Goal: Task Accomplishment & Management: Use online tool/utility

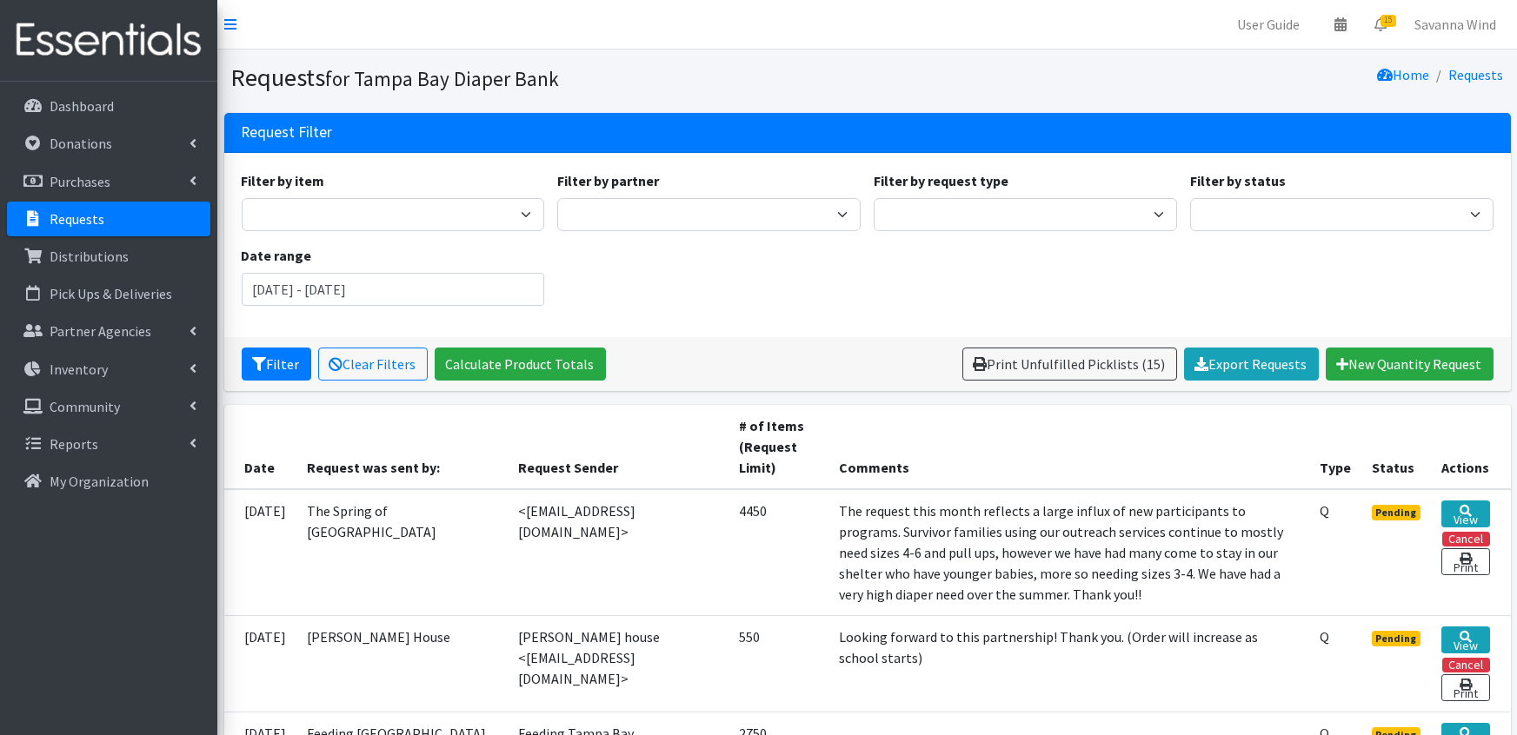
click at [88, 213] on p "Requests" at bounding box center [77, 218] width 55 height 17
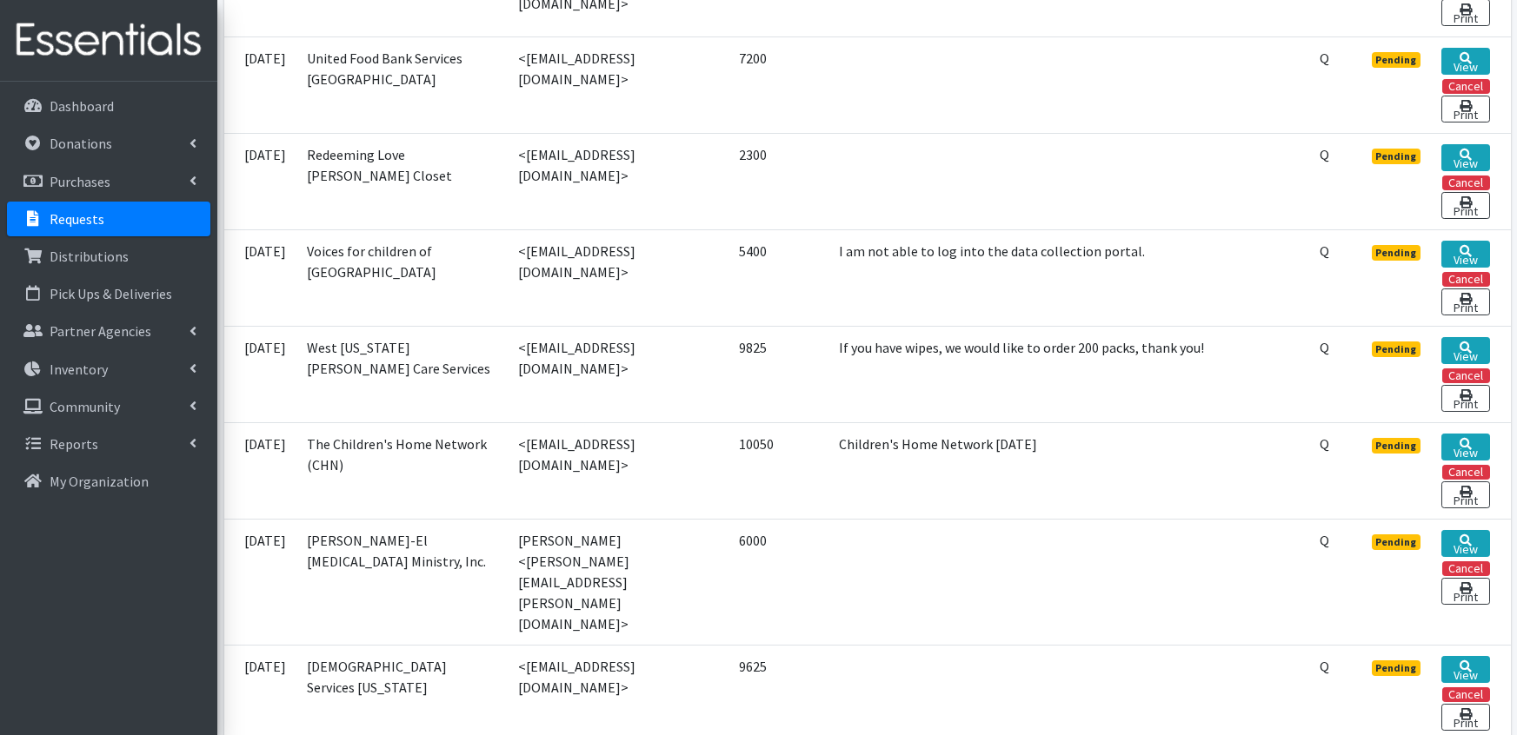
scroll to position [875, 0]
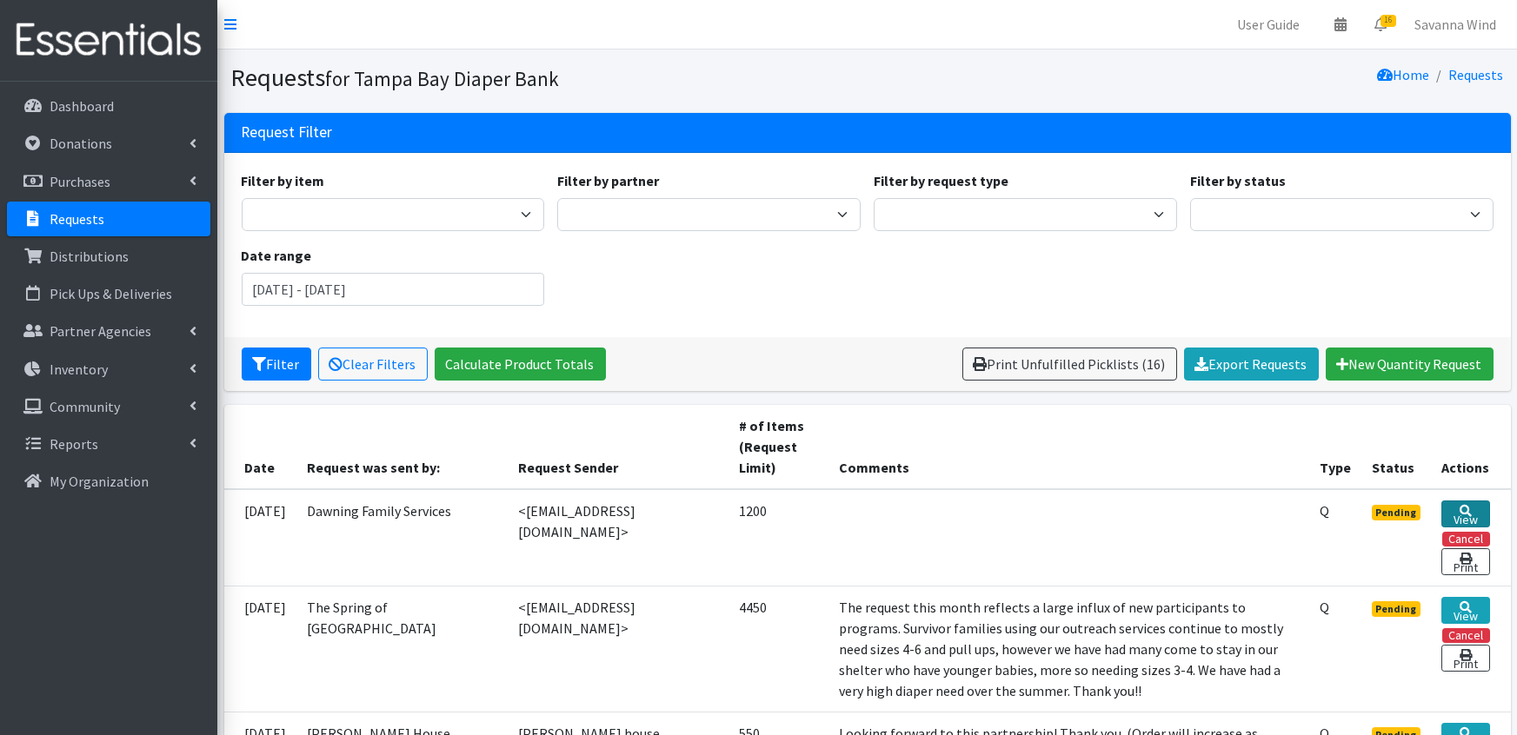
click at [1472, 503] on link "View" at bounding box center [1465, 514] width 48 height 27
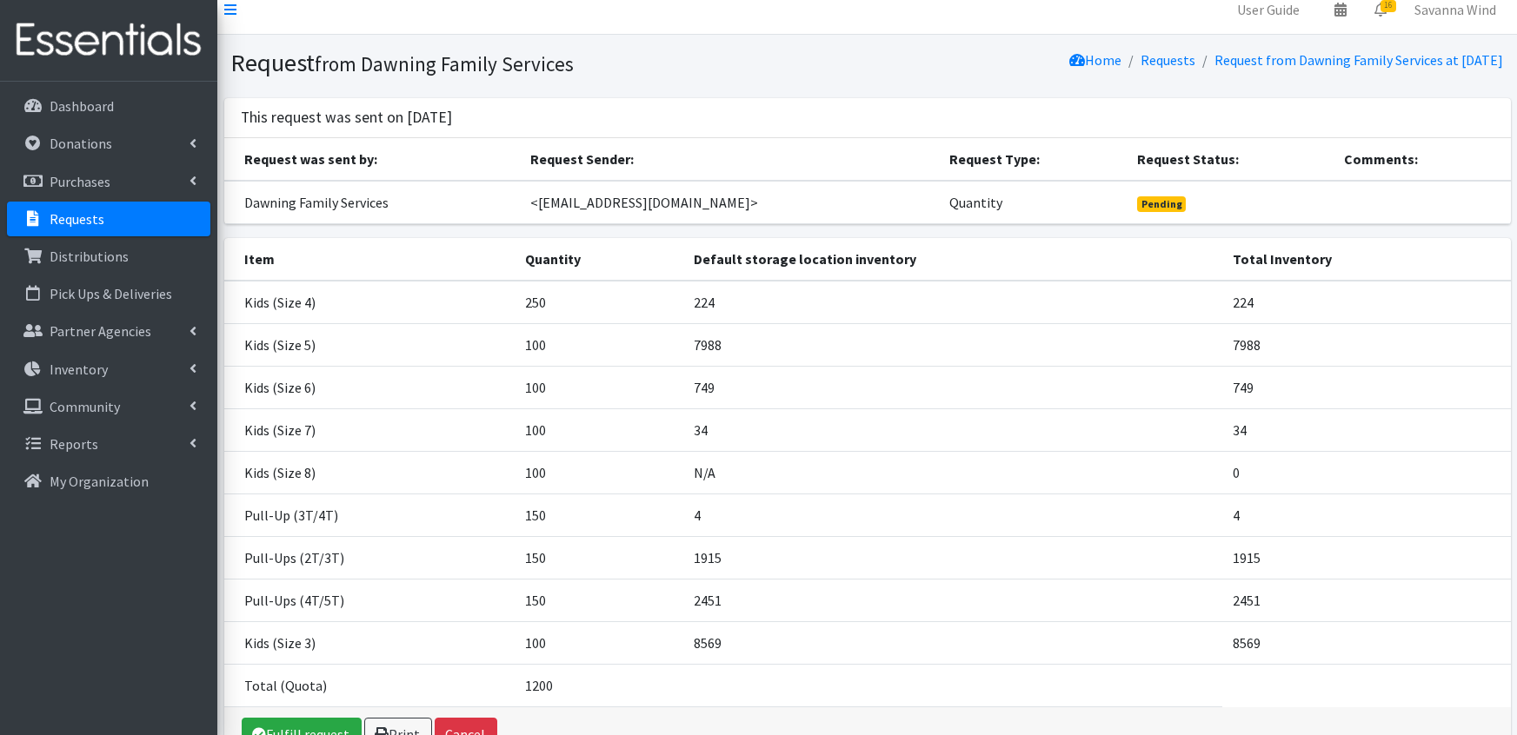
scroll to position [17, 0]
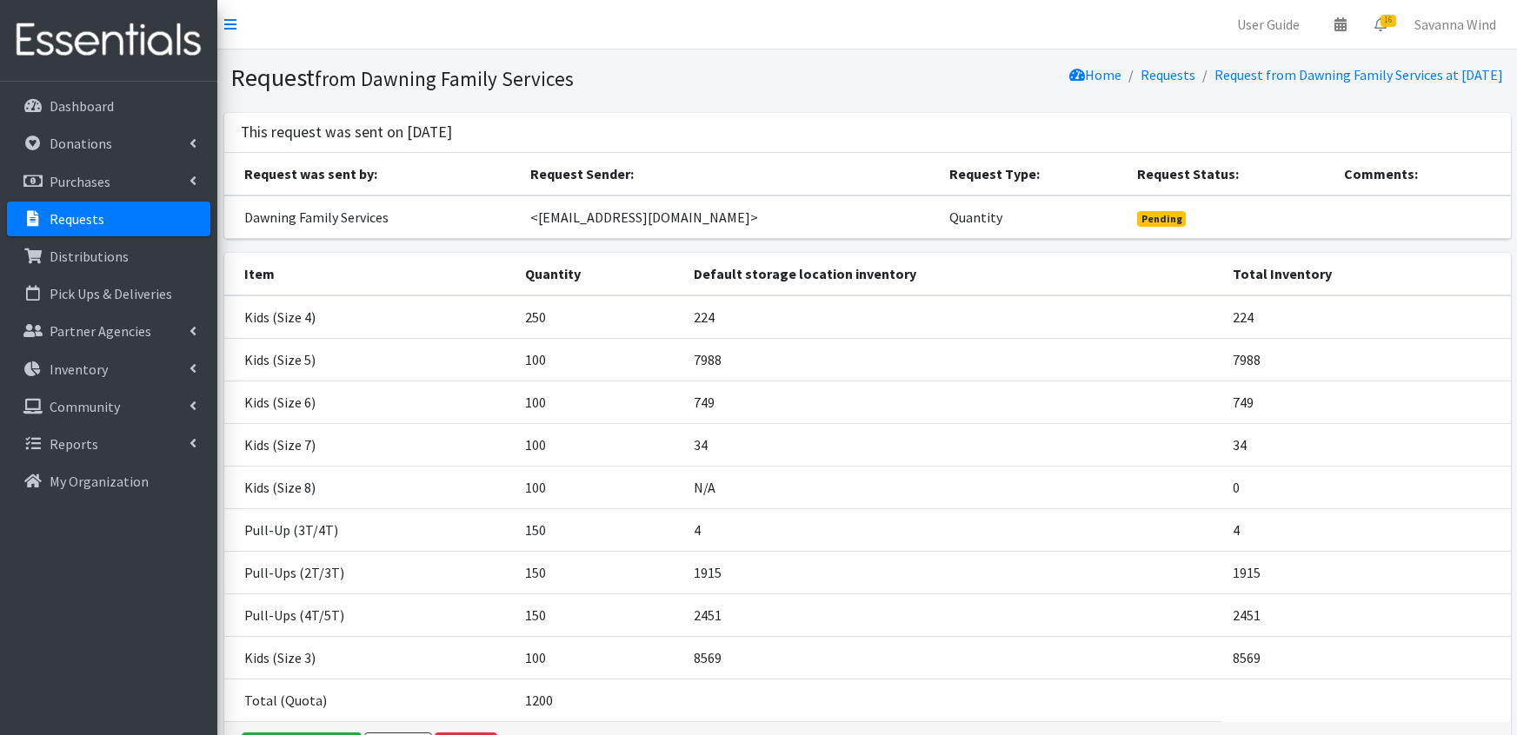
click at [103, 227] on link "Requests" at bounding box center [108, 219] width 203 height 35
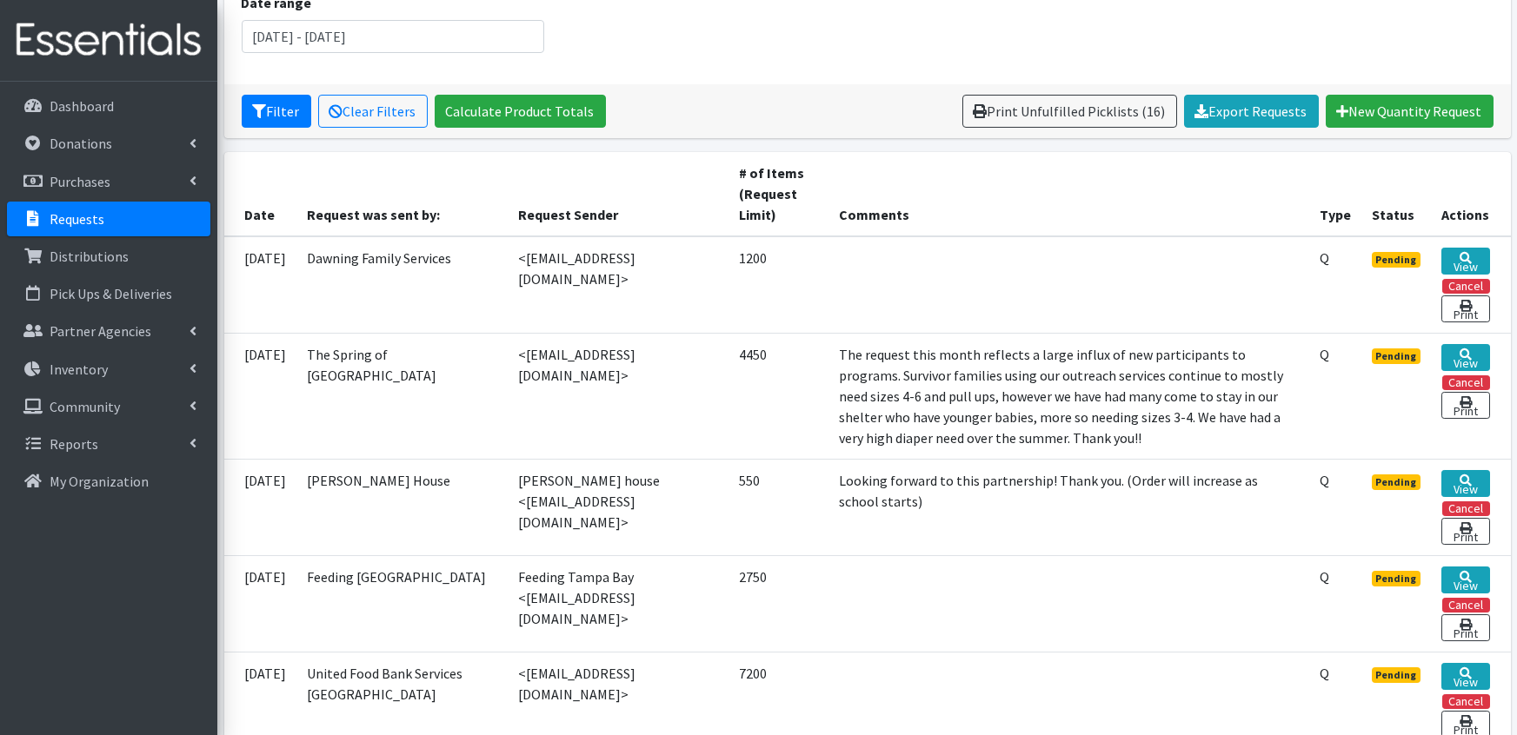
scroll to position [7, 0]
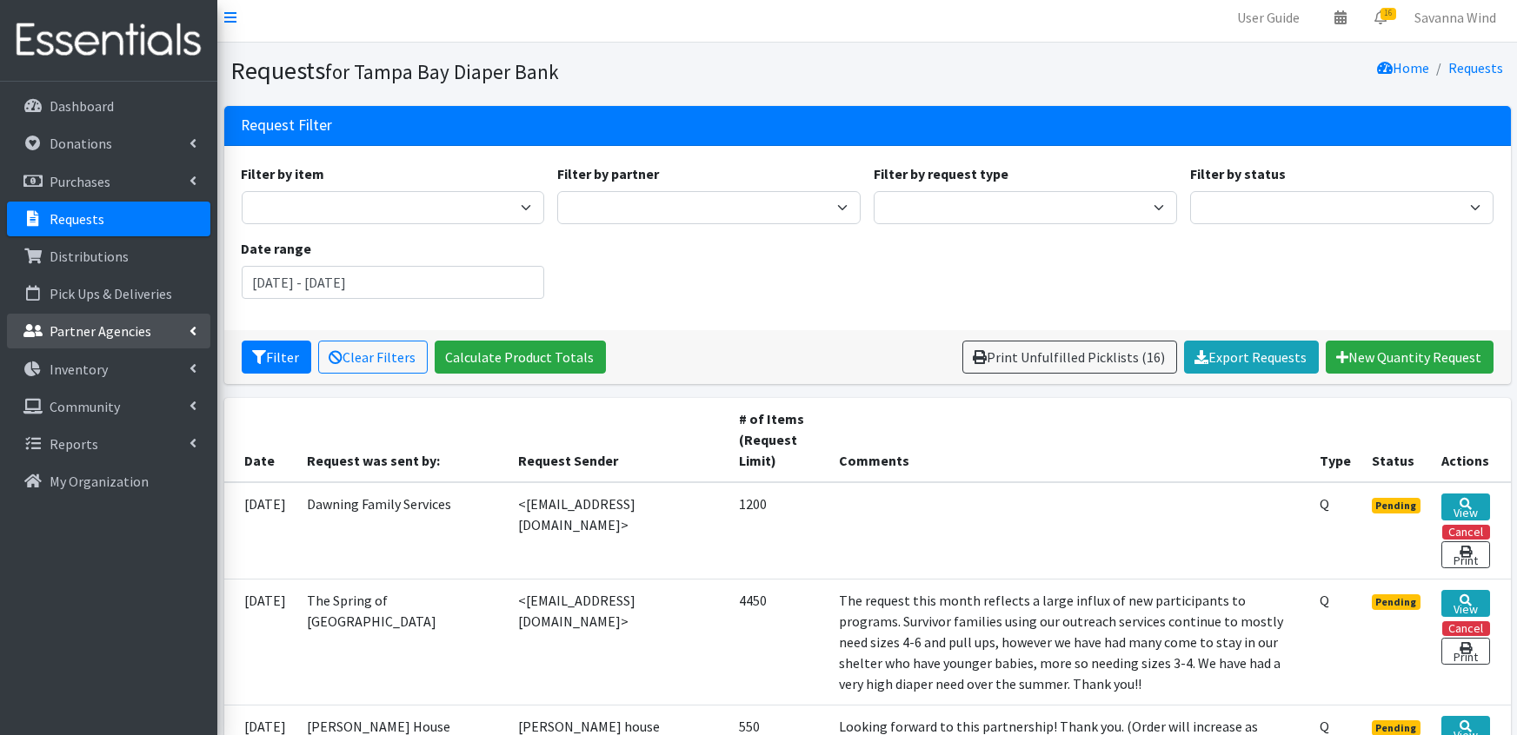
click at [174, 332] on link "Partner Agencies" at bounding box center [108, 331] width 203 height 35
click at [56, 375] on link "All Partners" at bounding box center [108, 369] width 203 height 35
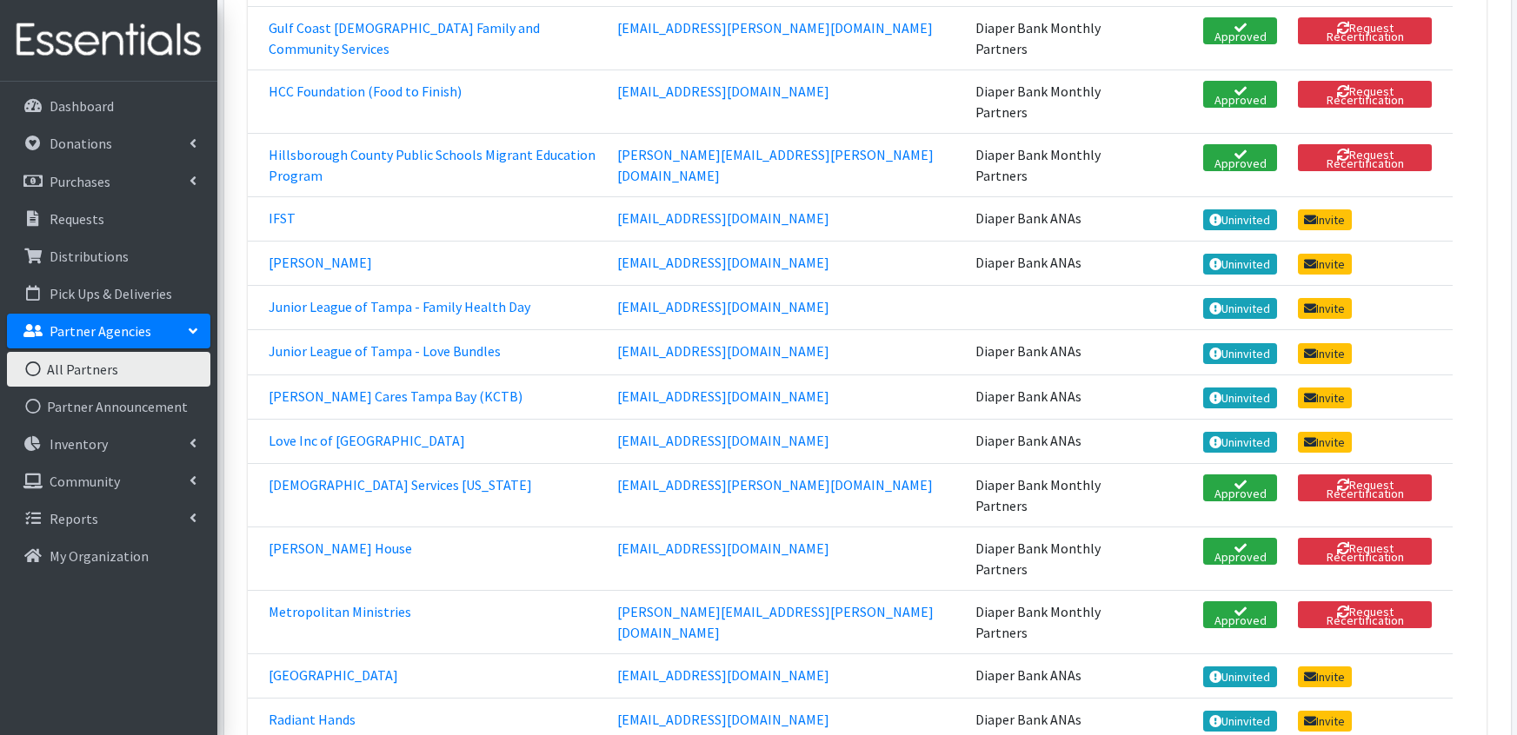
scroll to position [869, 0]
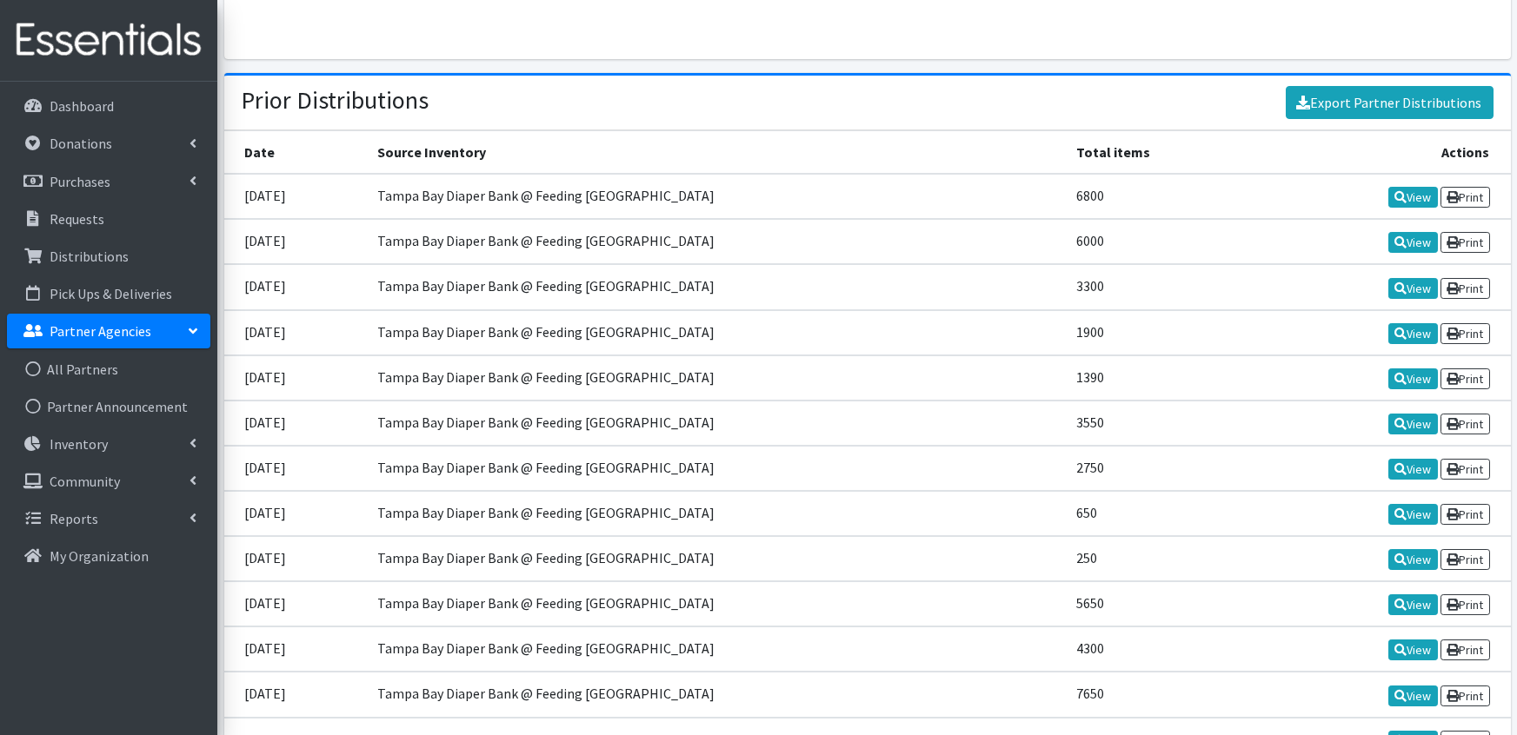
scroll to position [2877, 0]
click at [95, 205] on link "Requests" at bounding box center [108, 219] width 203 height 35
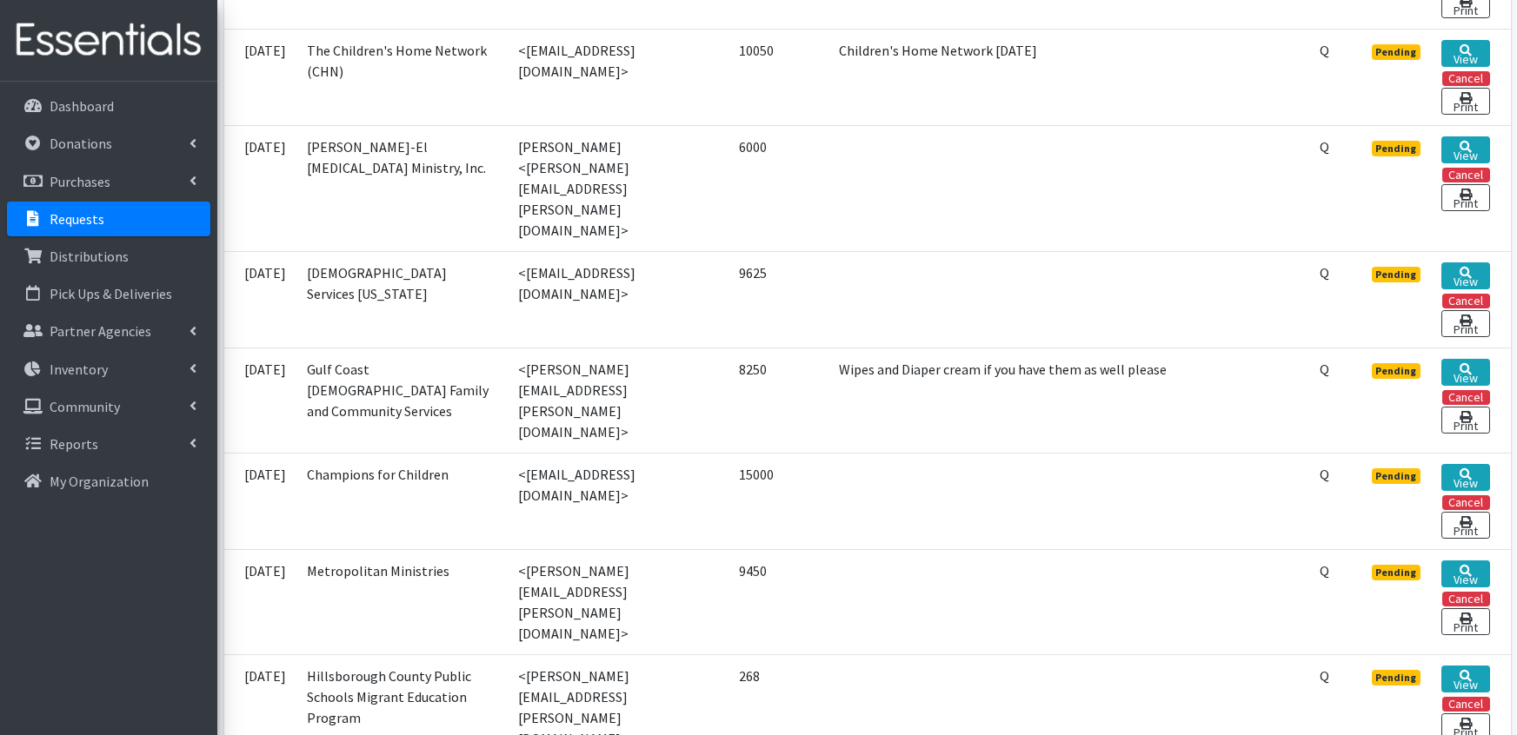
scroll to position [1239, 0]
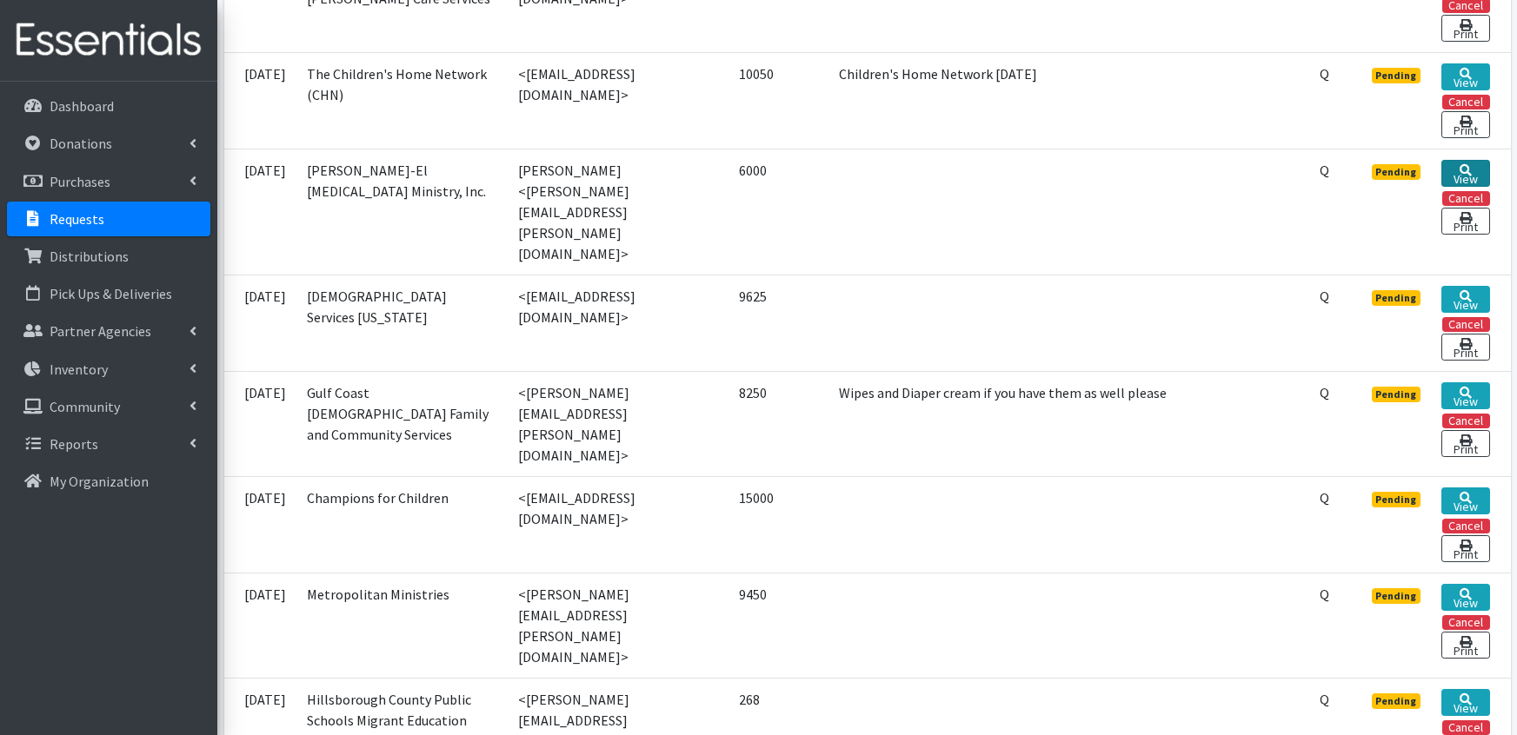
click at [1471, 170] on link "View" at bounding box center [1465, 173] width 48 height 27
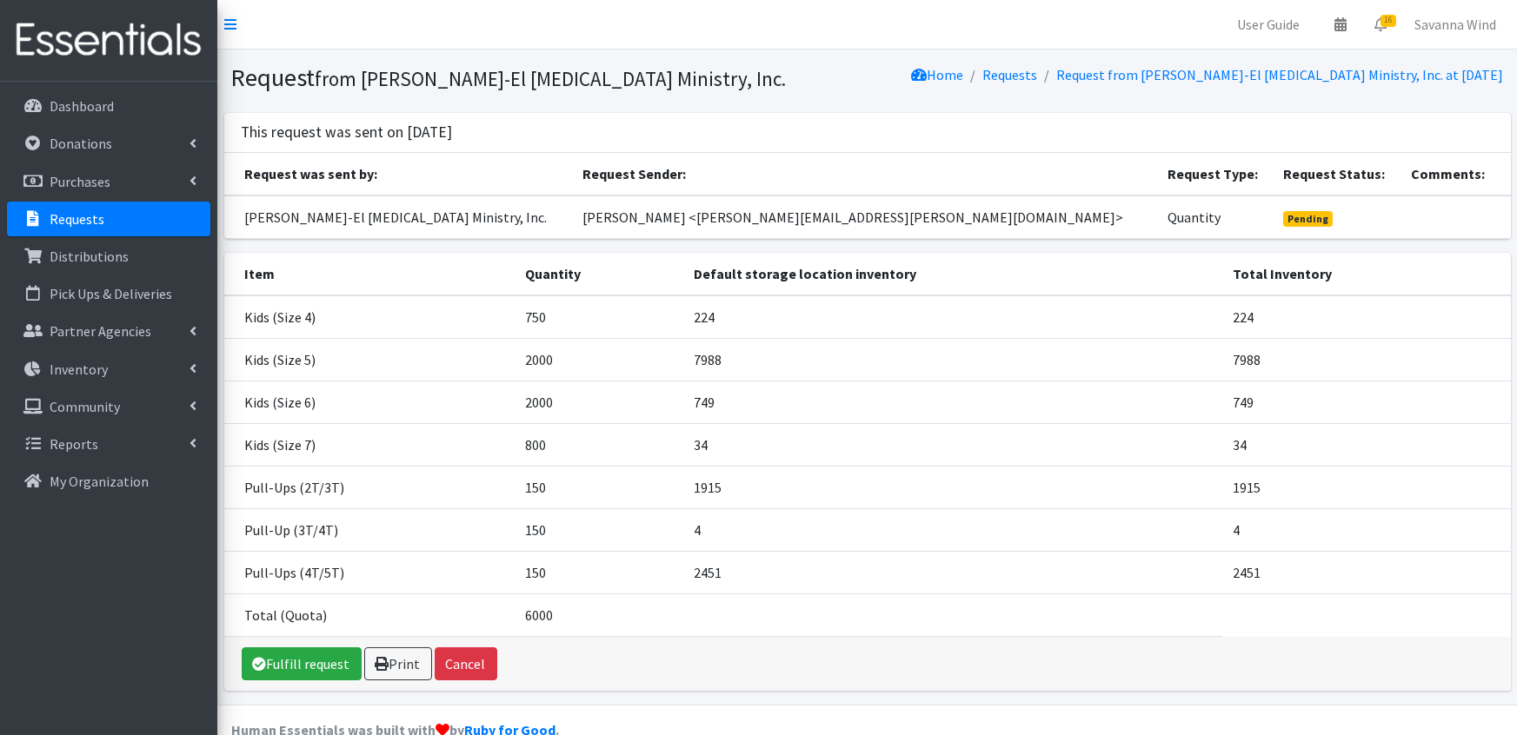
click at [350, 395] on td "Kids (Size 6)" at bounding box center [369, 402] width 290 height 43
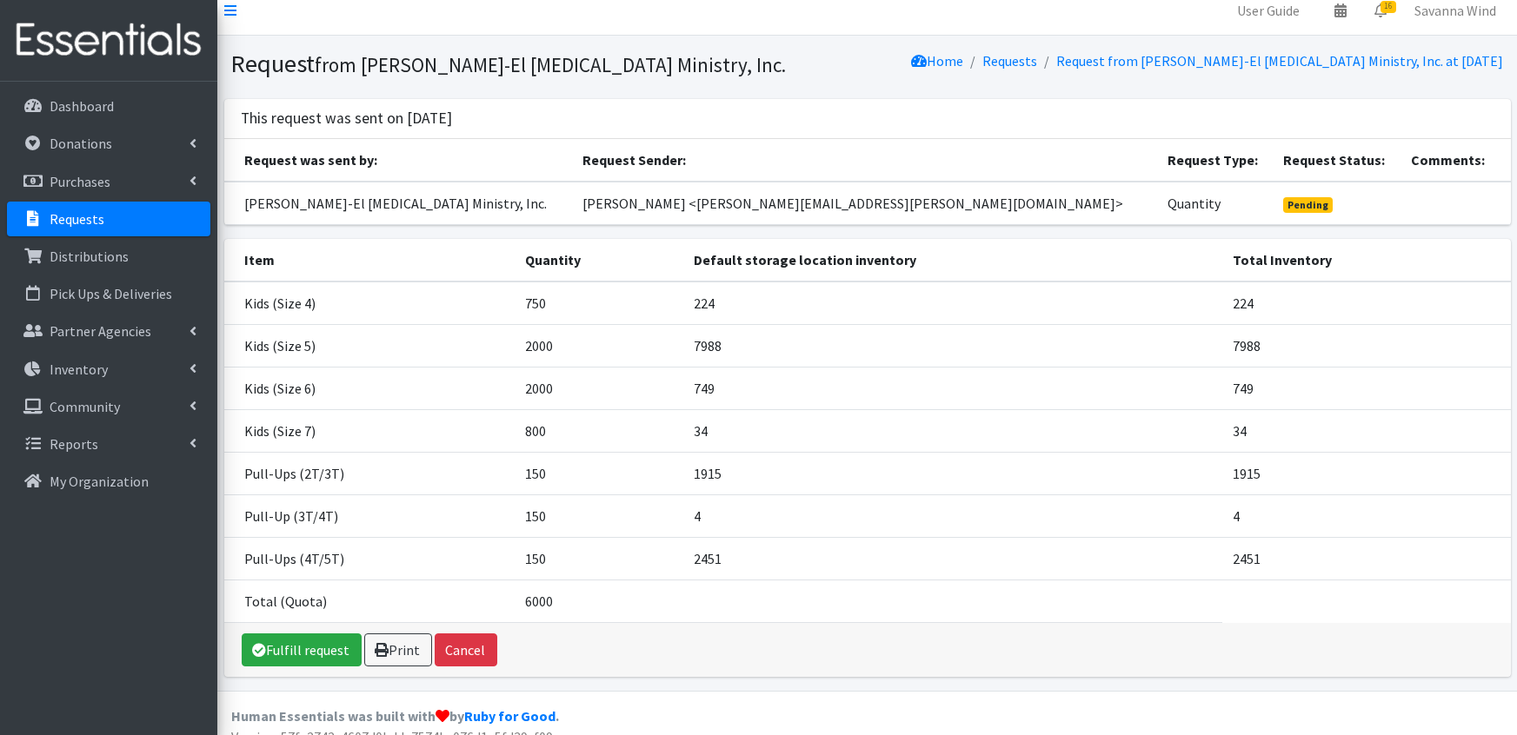
scroll to position [33, 0]
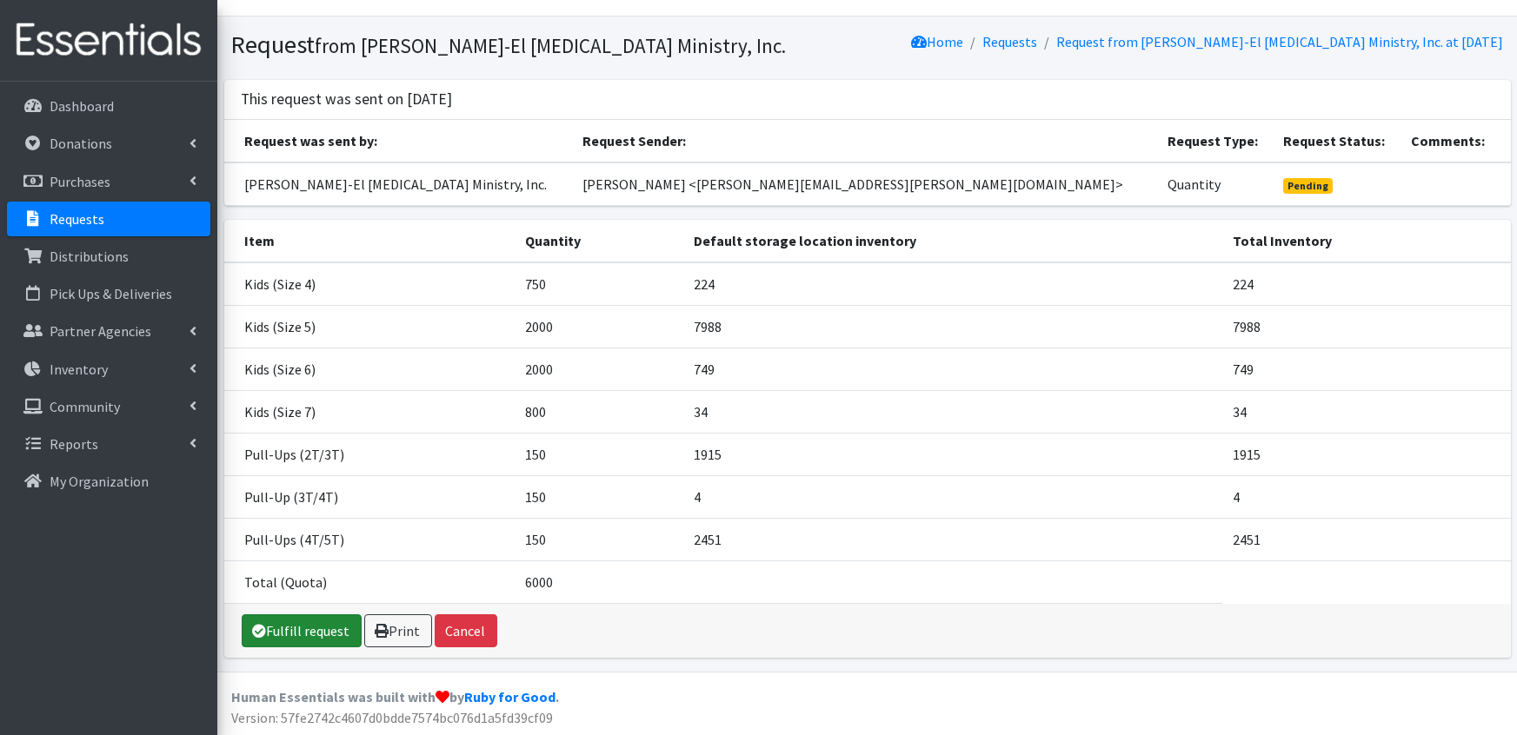
click at [279, 636] on link "Fulfill request" at bounding box center [302, 631] width 120 height 33
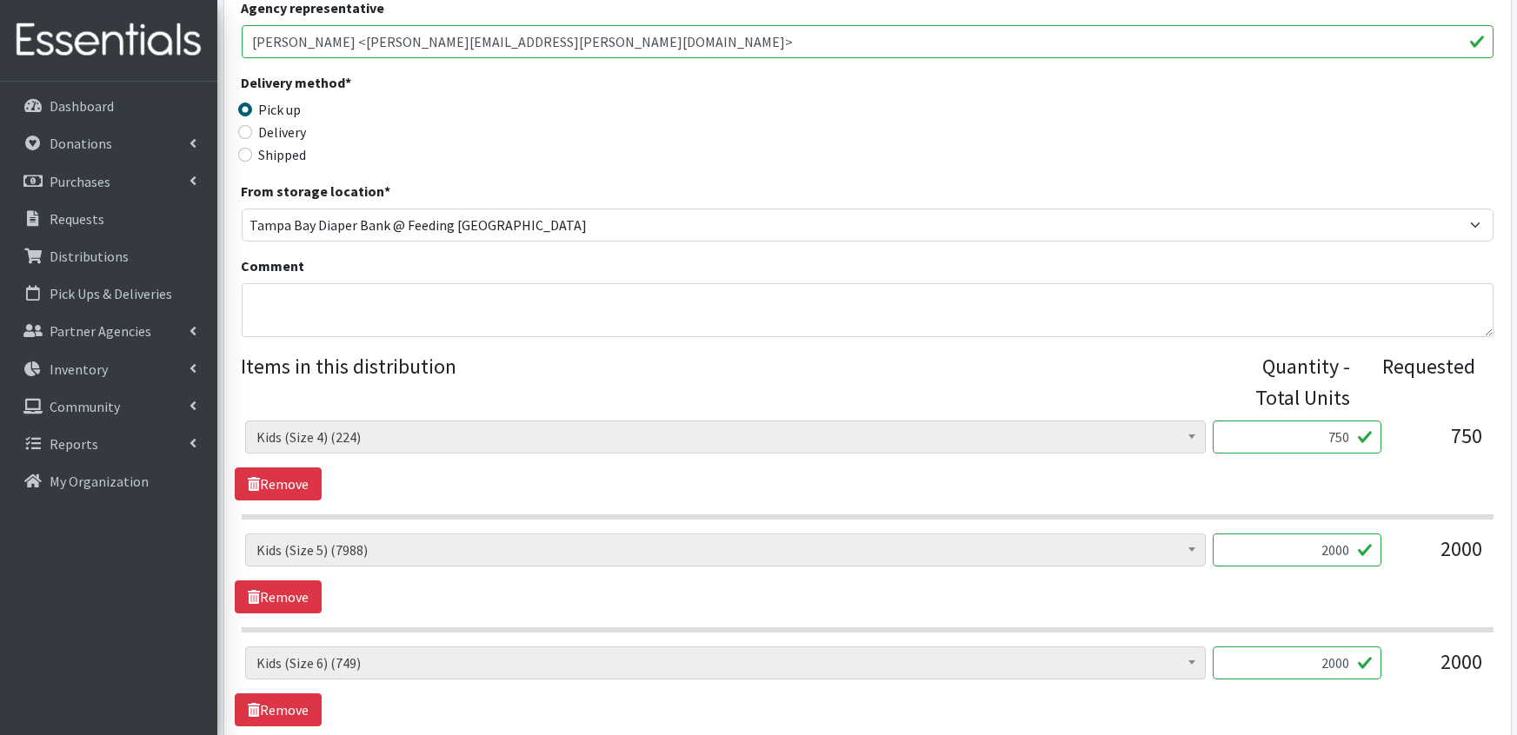
scroll to position [430, 0]
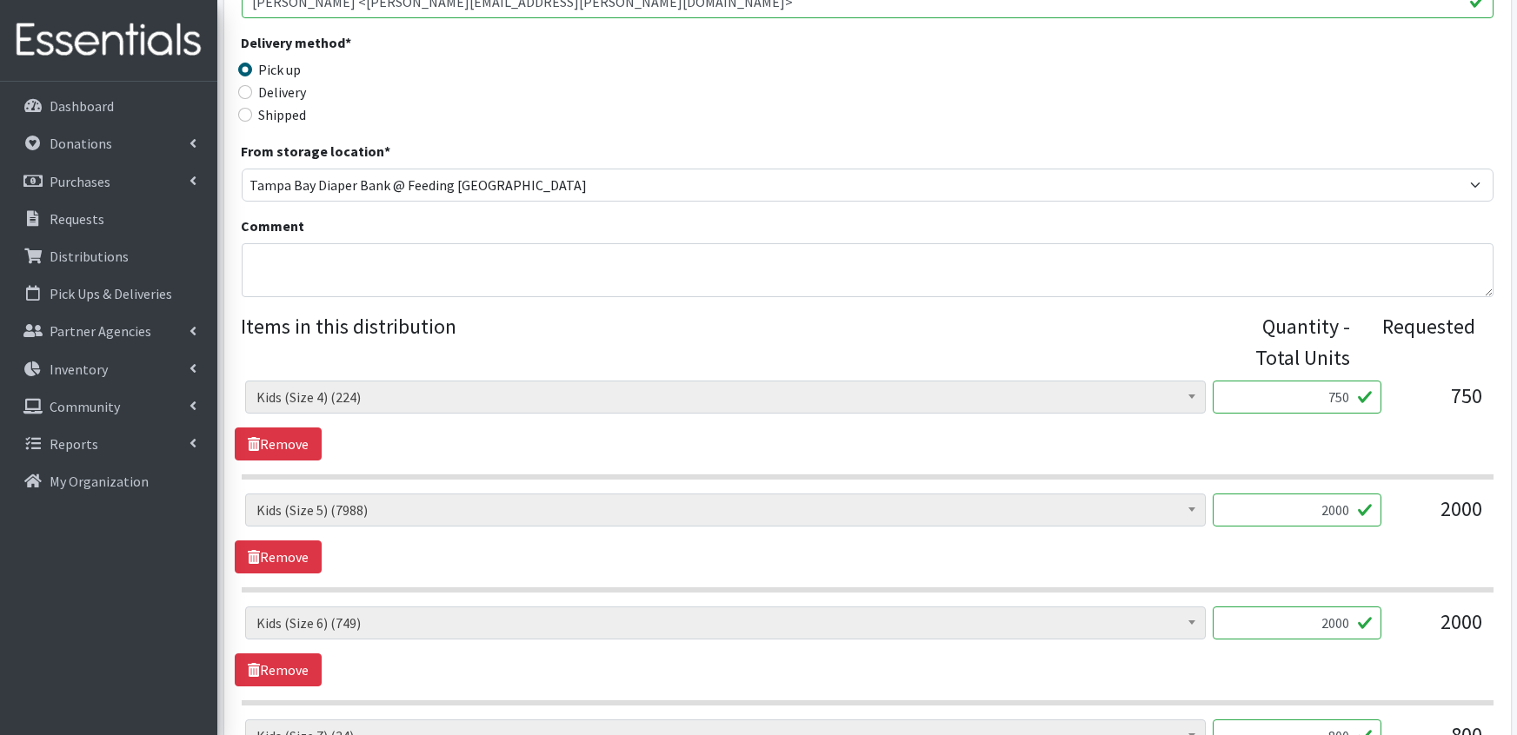
drag, startPoint x: 1354, startPoint y: 395, endPoint x: 1314, endPoint y: 394, distance: 40.0
click at [1314, 394] on input "750" at bounding box center [1297, 397] width 169 height 33
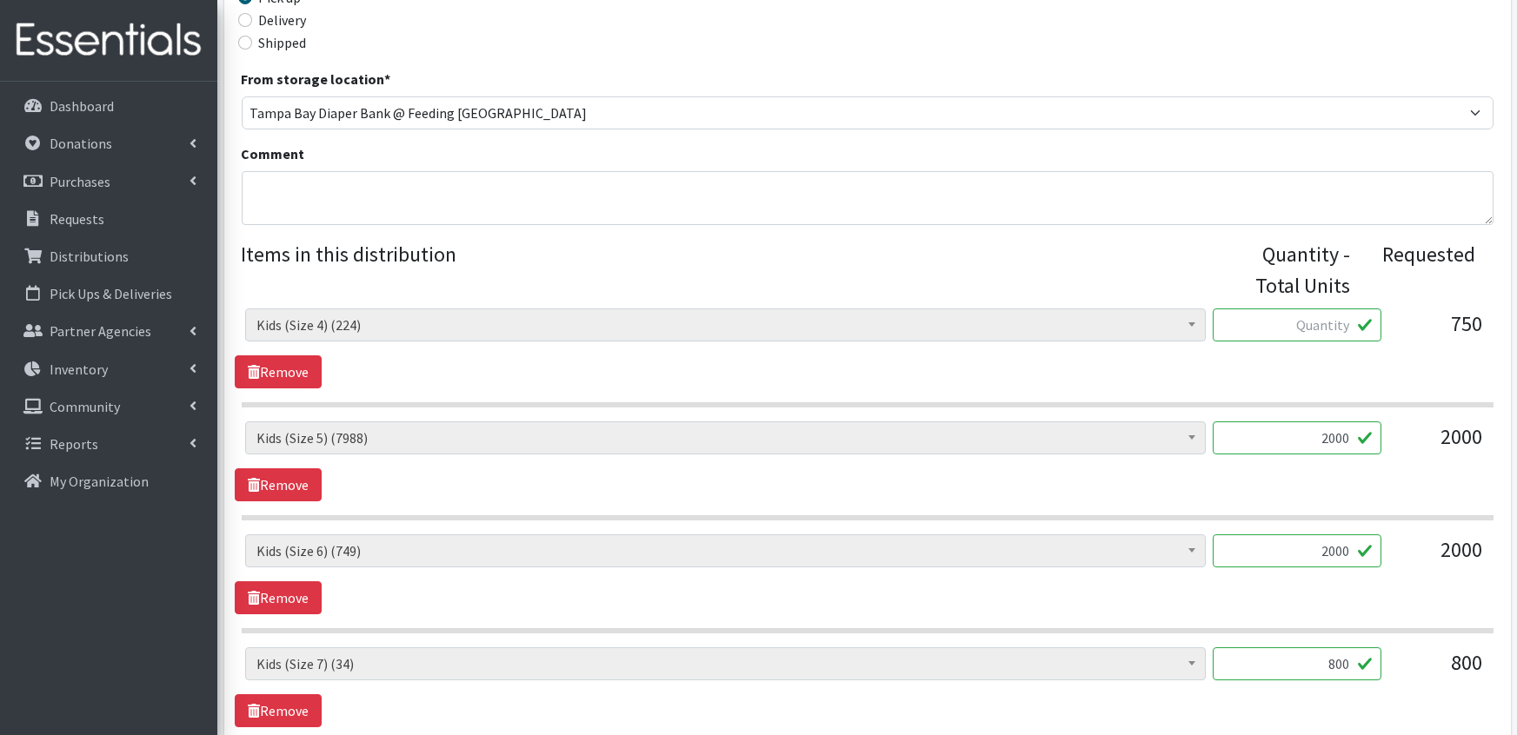
scroll to position [503, 0]
click at [61, 216] on p "Requests" at bounding box center [77, 218] width 55 height 17
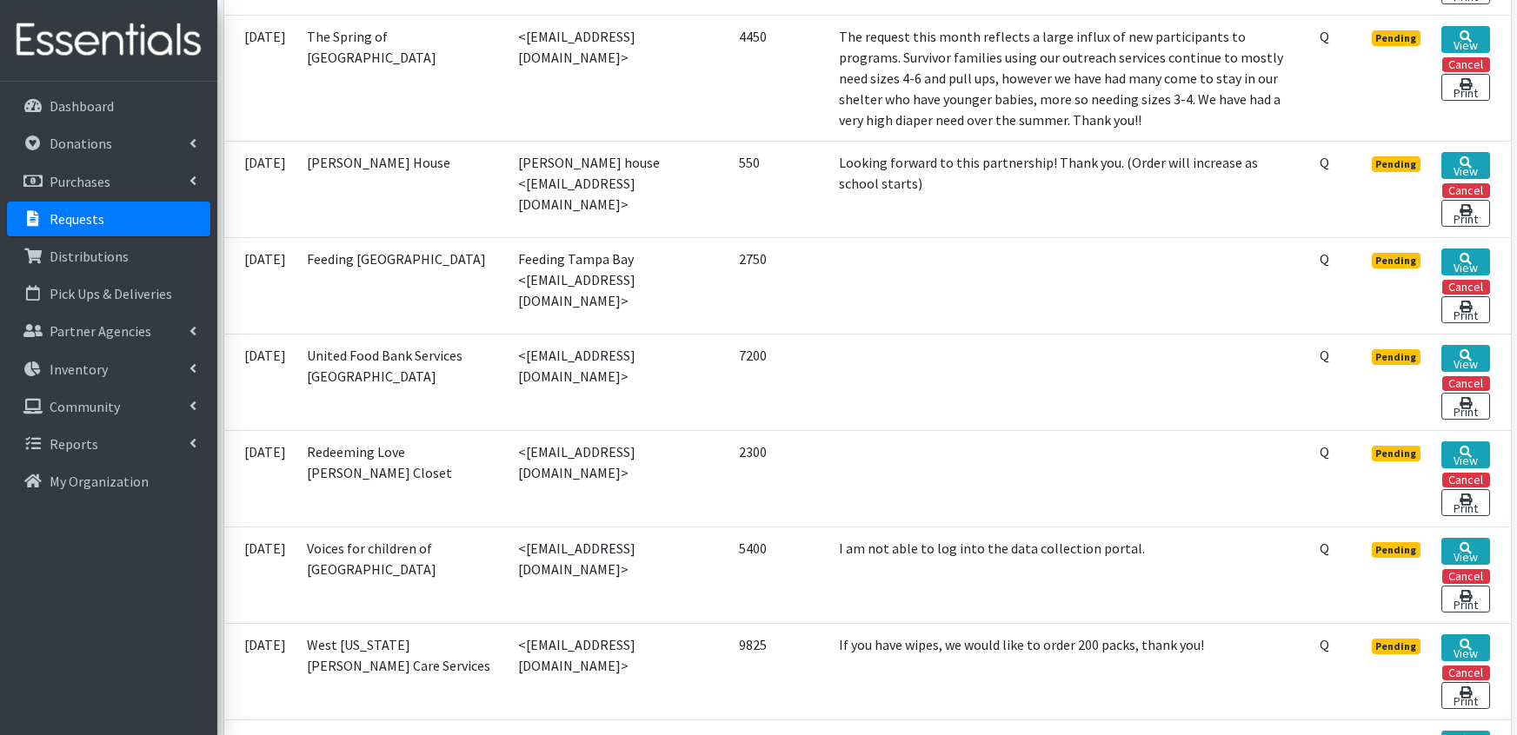
scroll to position [573, 0]
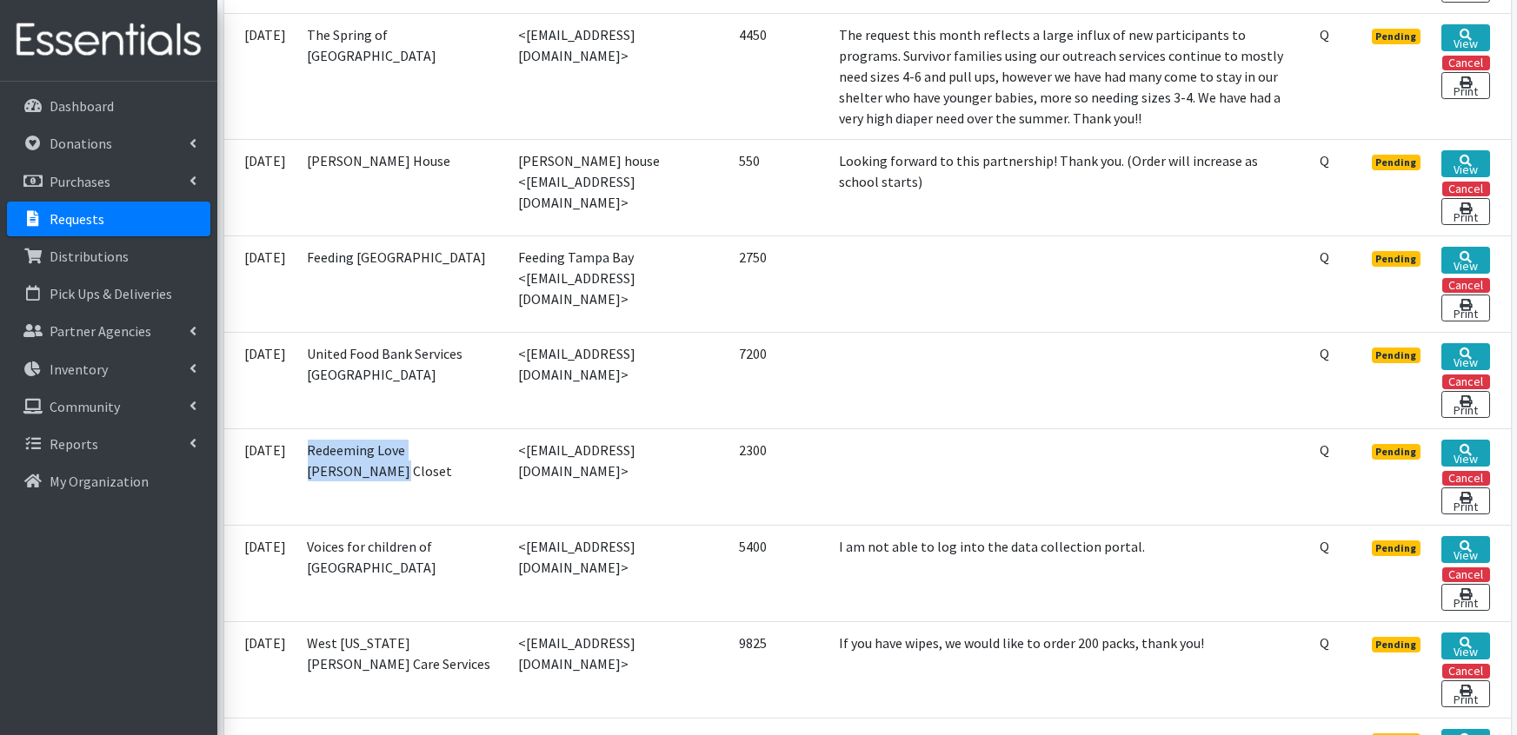
drag, startPoint x: 412, startPoint y: 468, endPoint x: 325, endPoint y: 443, distance: 90.5
click at [325, 443] on td "Redeeming Love [PERSON_NAME] Closet" at bounding box center [402, 477] width 210 height 97
